Goal: Feedback & Contribution: Leave review/rating

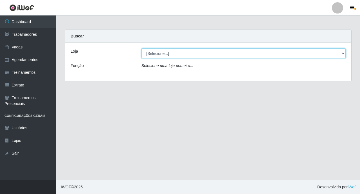
drag, startPoint x: 181, startPoint y: 56, endPoint x: 186, endPoint y: 68, distance: 12.9
click at [181, 56] on select "[Selecione...] O ROSÁRIO ALIMENTOS" at bounding box center [244, 53] width 204 height 10
click at [180, 56] on select "[Selecione...] O ROSÁRIO ALIMENTOS" at bounding box center [244, 53] width 204 height 10
select select "349"
click at [142, 48] on select "[Selecione...] O ROSÁRIO ALIMENTOS" at bounding box center [244, 53] width 204 height 10
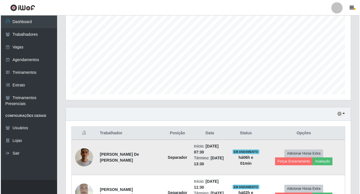
scroll to position [150, 0]
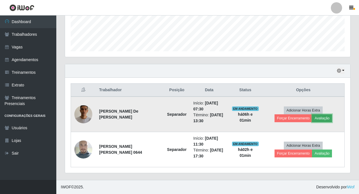
click at [312, 119] on button "Avaliação" at bounding box center [322, 118] width 20 height 8
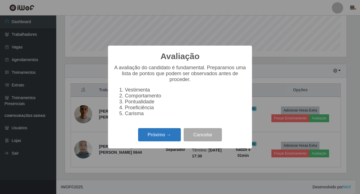
click at [166, 140] on button "Próximo →" at bounding box center [159, 134] width 43 height 13
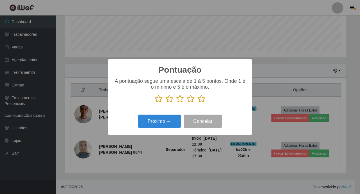
scroll to position [281435, 281270]
drag, startPoint x: 201, startPoint y: 101, endPoint x: 190, endPoint y: 111, distance: 15.5
click at [200, 101] on icon at bounding box center [202, 99] width 8 height 8
click at [198, 103] on input "radio" at bounding box center [198, 103] width 0 height 0
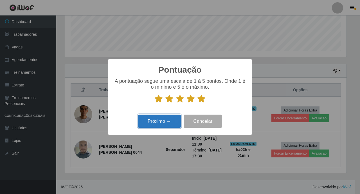
click at [172, 117] on button "Próximo →" at bounding box center [159, 121] width 43 height 13
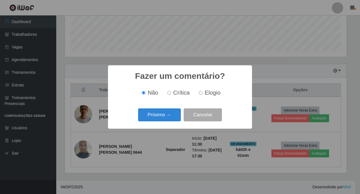
click at [209, 95] on span "Elogio" at bounding box center [213, 93] width 16 height 6
click at [203, 95] on input "Elogio" at bounding box center [201, 93] width 4 height 4
radio input "true"
click at [162, 113] on button "Próximo →" at bounding box center [159, 114] width 43 height 13
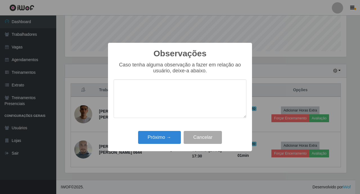
click at [164, 103] on textarea at bounding box center [180, 98] width 133 height 39
type textarea "prestativo."
click at [165, 142] on button "Próximo →" at bounding box center [159, 137] width 43 height 13
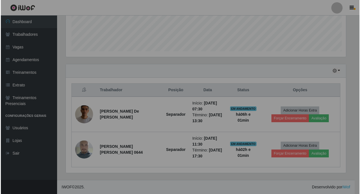
scroll to position [117, 285]
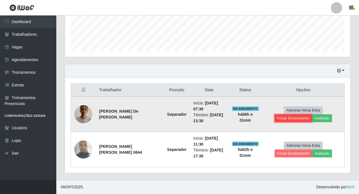
click at [312, 114] on button "Forçar Encerramento" at bounding box center [294, 118] width 38 height 8
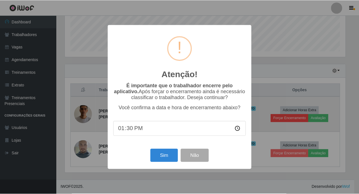
scroll to position [117, 282]
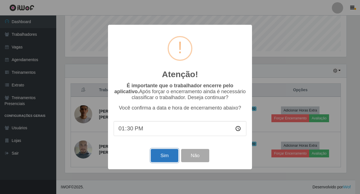
click at [172, 162] on button "Sim" at bounding box center [164, 155] width 27 height 13
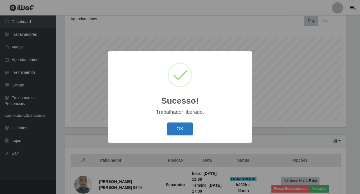
click at [183, 127] on button "OK" at bounding box center [180, 128] width 26 height 13
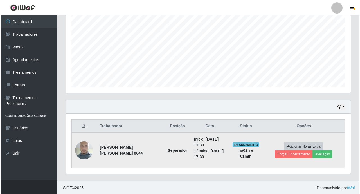
scroll to position [115, 0]
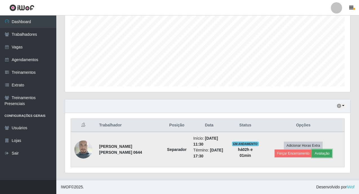
click at [312, 155] on button "Avaliação" at bounding box center [322, 154] width 20 height 8
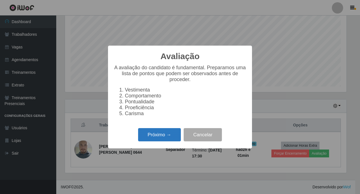
click at [153, 137] on button "Próximo →" at bounding box center [159, 134] width 43 height 13
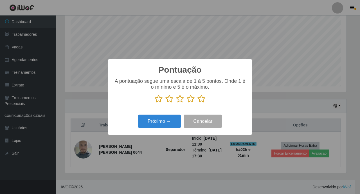
click at [202, 101] on icon at bounding box center [202, 99] width 8 height 8
click at [198, 103] on input "radio" at bounding box center [198, 103] width 0 height 0
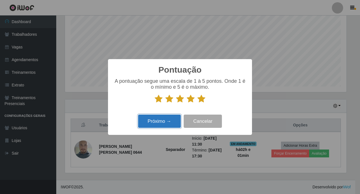
click at [171, 117] on button "Próximo →" at bounding box center [159, 121] width 43 height 13
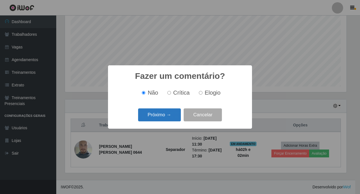
click at [173, 114] on button "Próximo →" at bounding box center [159, 114] width 43 height 13
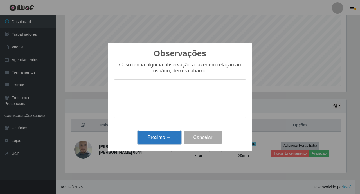
click at [173, 135] on button "Próximo →" at bounding box center [159, 137] width 43 height 13
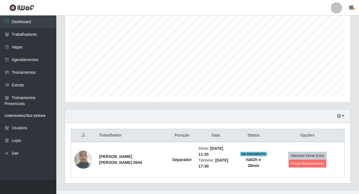
scroll to position [281435, 281266]
